Goal: Manage account settings

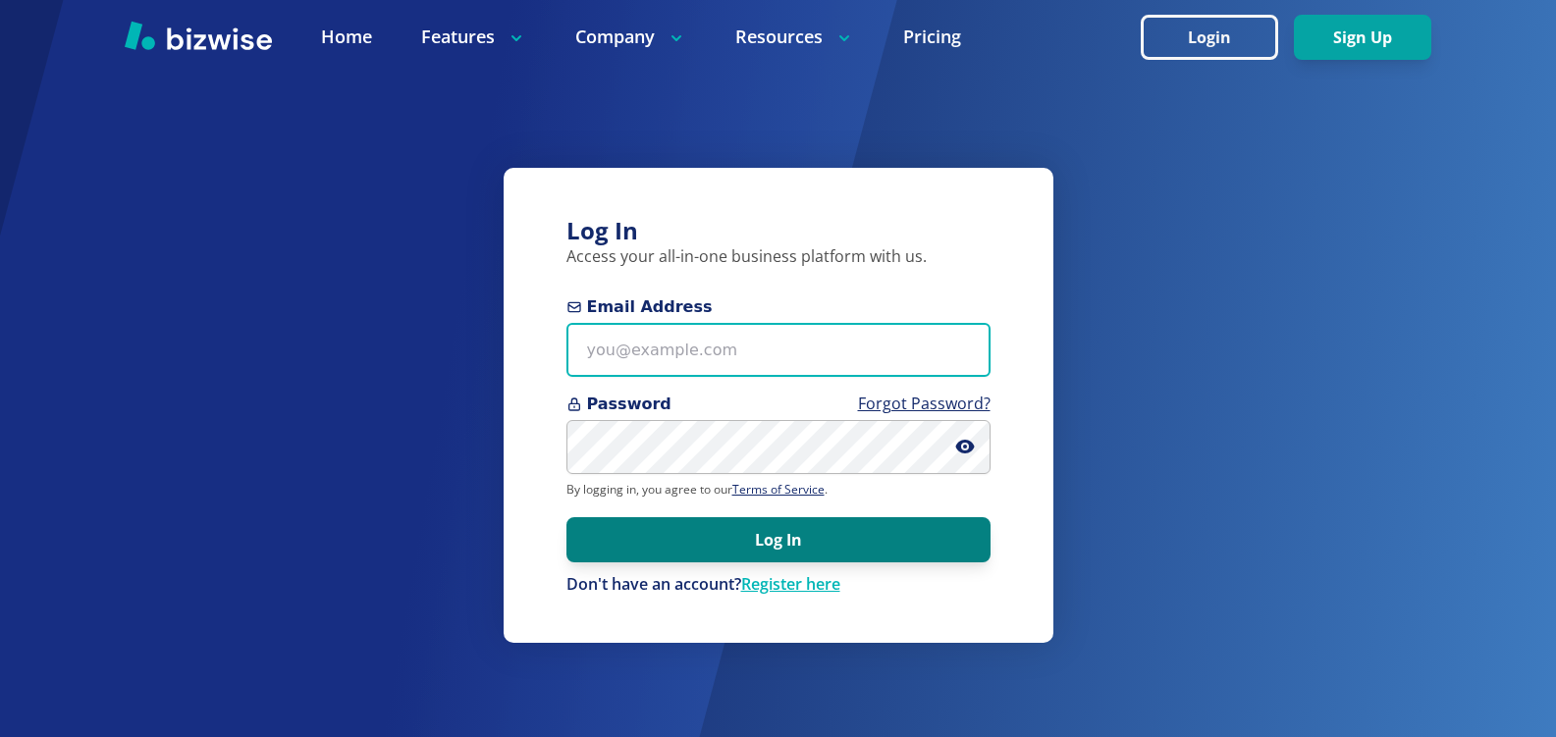
type input "[EMAIL_ADDRESS][DOMAIN_NAME]"
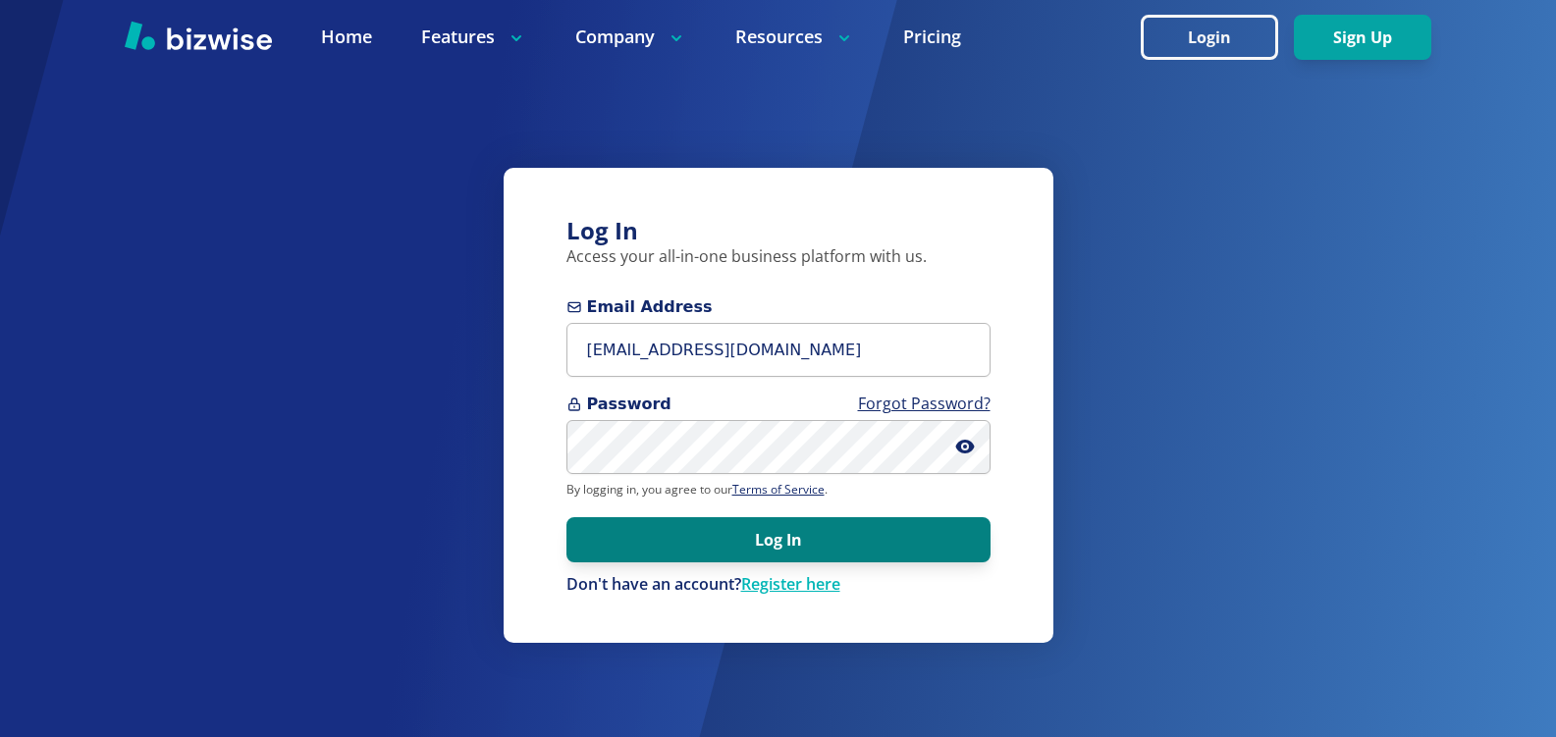
click at [846, 544] on button "Log In" at bounding box center [779, 539] width 424 height 45
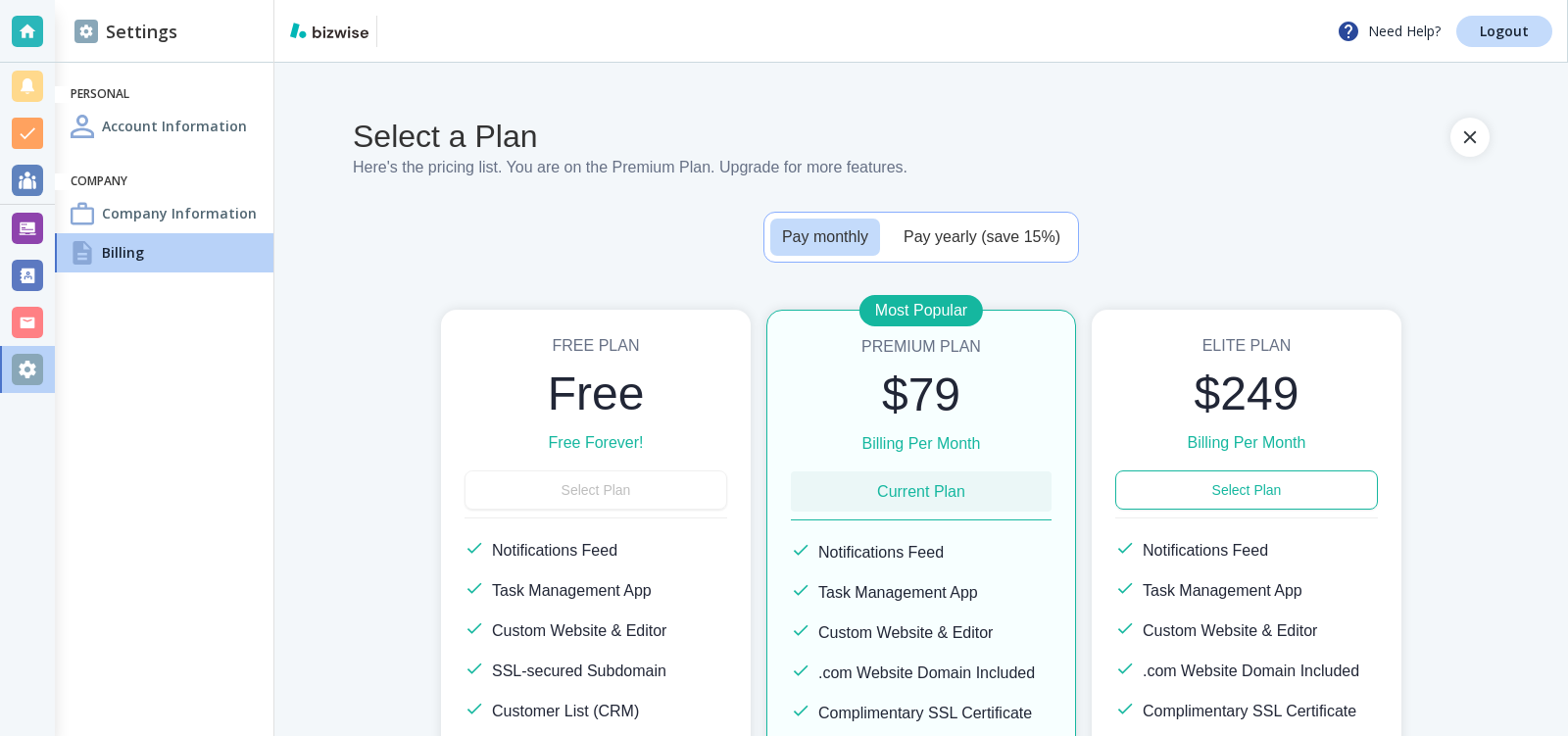
click at [153, 124] on h4 "Account Information" at bounding box center [174, 126] width 145 height 21
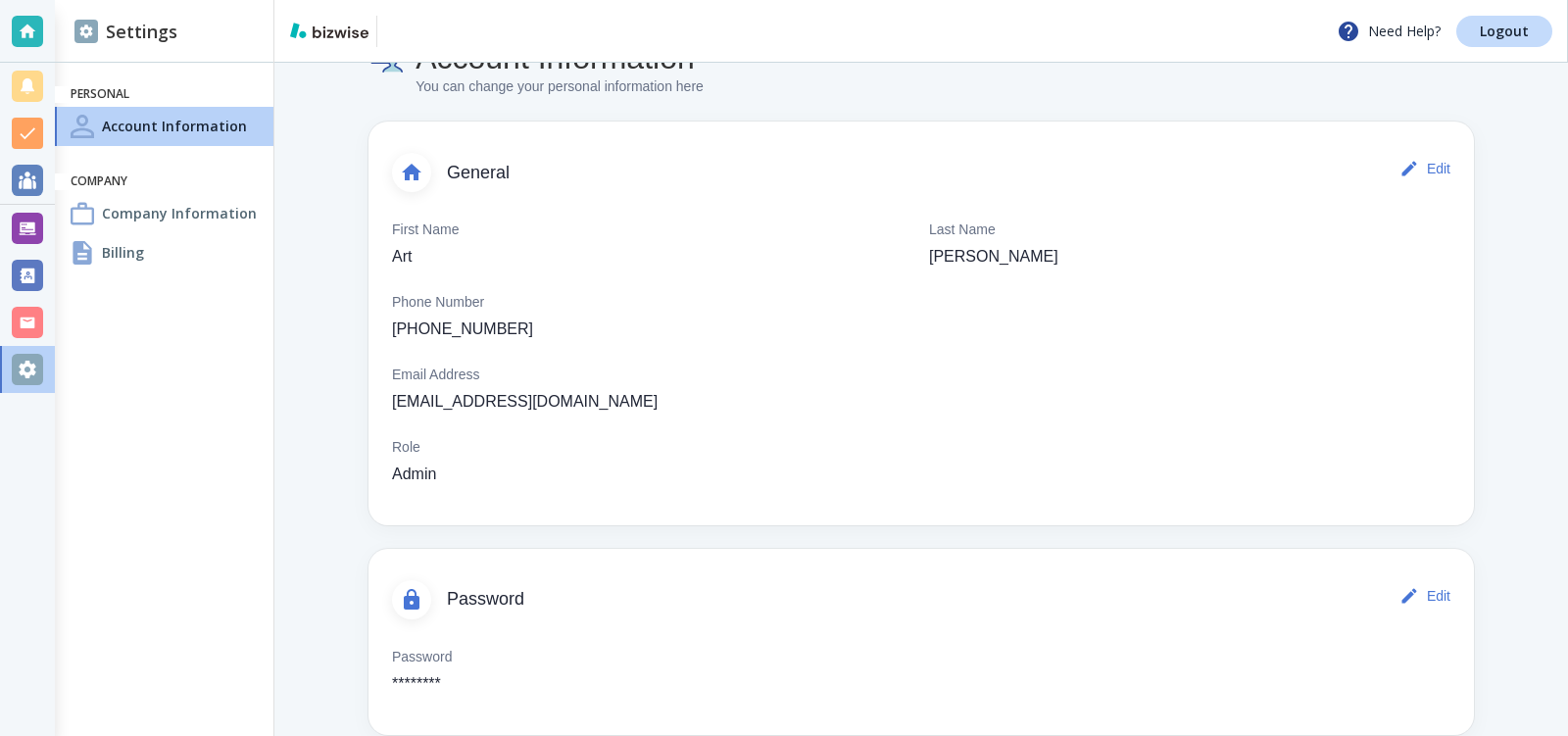
scroll to position [85, 0]
